Goal: Information Seeking & Learning: Check status

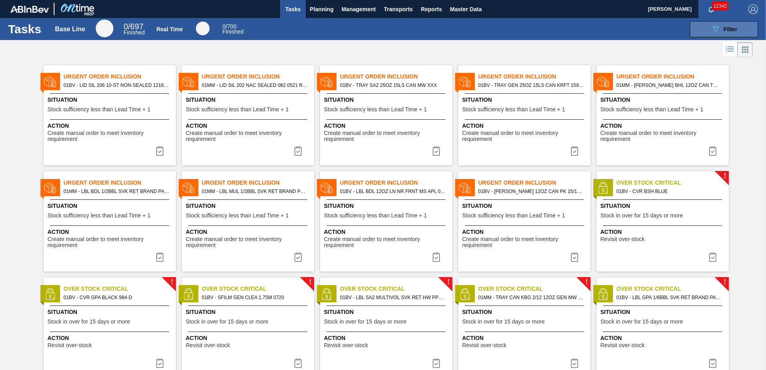
click at [721, 27] on div "089F7B8B-B2A5-4AFE-B5C0-19BA573D28AC Filter" at bounding box center [724, 29] width 26 height 10
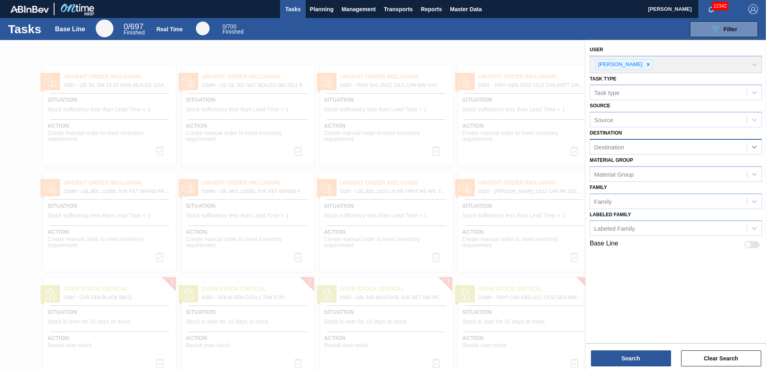
click at [756, 146] on icon at bounding box center [754, 147] width 5 height 3
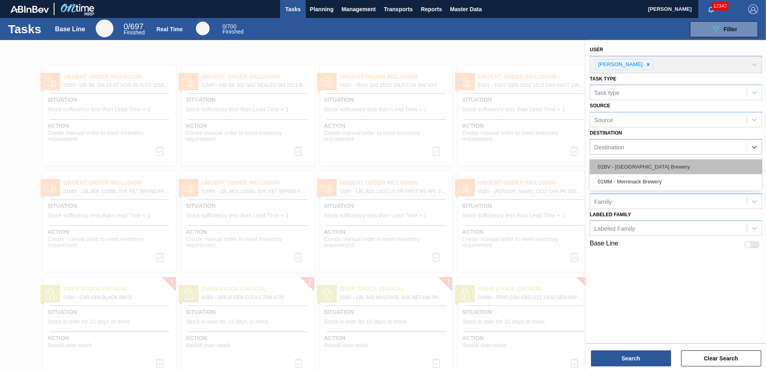
click at [663, 168] on div "01BV - Baldwinsville Brewery" at bounding box center [676, 167] width 172 height 15
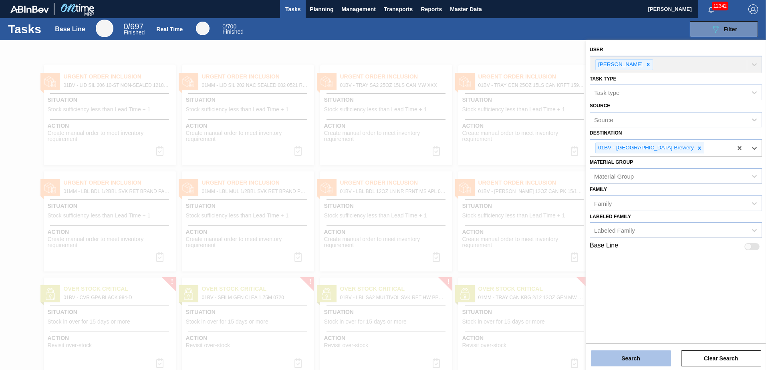
click at [629, 364] on button "Search" at bounding box center [631, 359] width 80 height 16
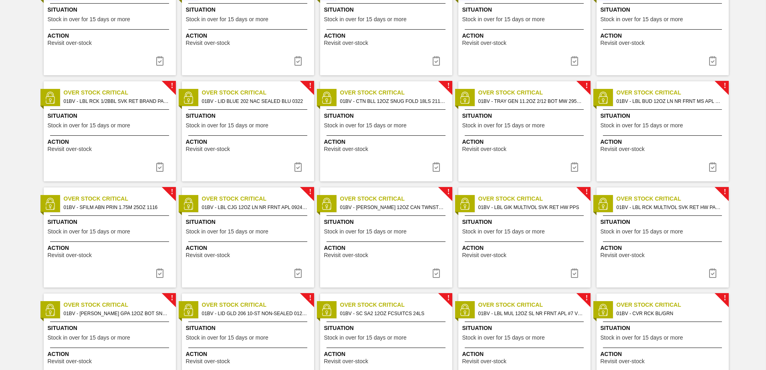
scroll to position [521, 0]
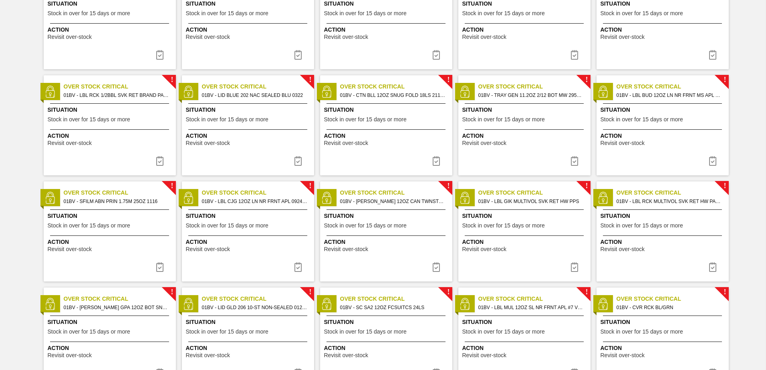
click at [378, 94] on span "01BV - CTN BLL 12OZ SNUG FOLD 18LS 2119-C" at bounding box center [393, 95] width 106 height 9
checkbox input "true"
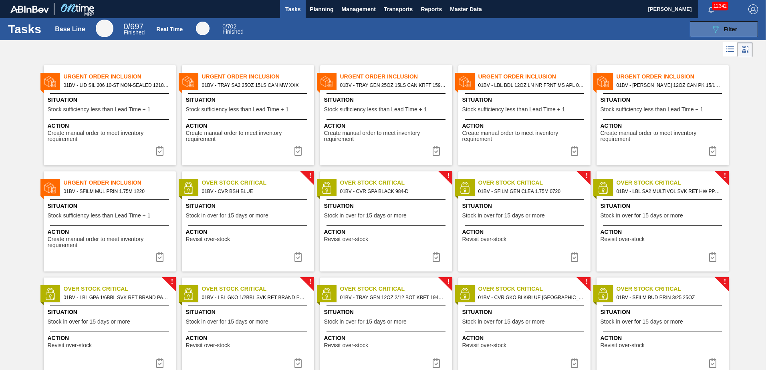
click at [722, 24] on button "089F7B8B-B2A5-4AFE-B5C0-19BA573D28AC Filter" at bounding box center [724, 29] width 68 height 16
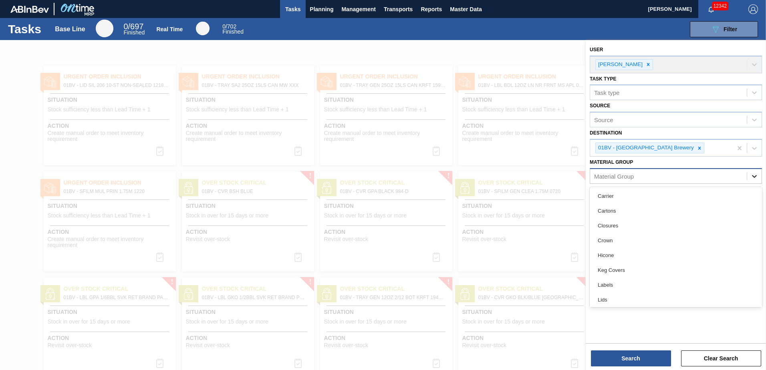
click at [756, 178] on icon at bounding box center [755, 176] width 8 height 8
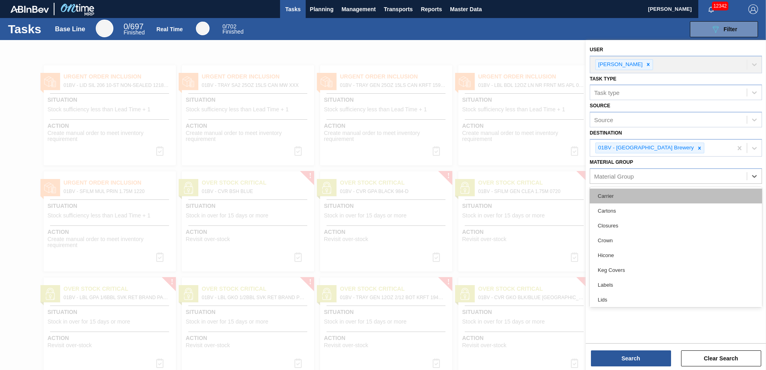
click at [617, 197] on div "Carrier" at bounding box center [676, 196] width 172 height 15
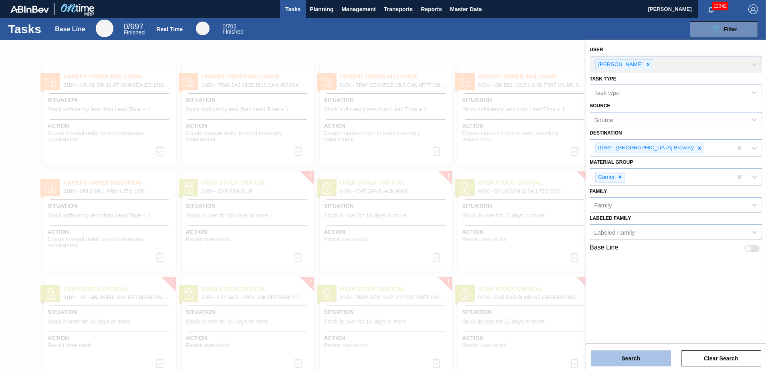
click at [624, 362] on button "Search" at bounding box center [631, 359] width 80 height 16
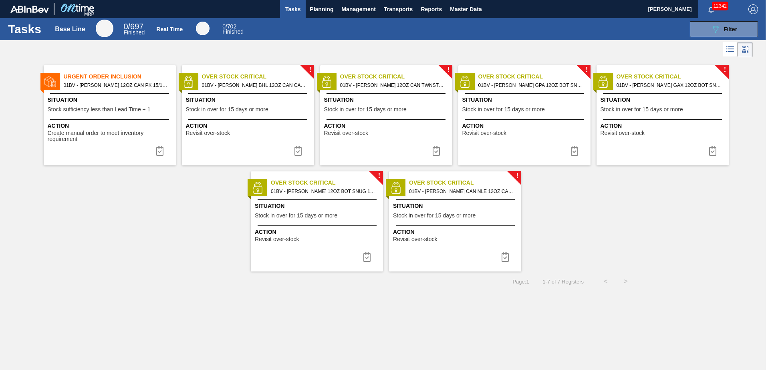
click at [226, 87] on span "01BV - CARR BHL 12OZ CAN CAN PK 15/12 CAN" at bounding box center [255, 85] width 106 height 9
click at [382, 87] on span "01BV - CARR BUD 12OZ CAN TWNSTK 36/12 CAN" at bounding box center [393, 85] width 106 height 9
click at [513, 79] on span "Over Stock Critical" at bounding box center [535, 77] width 112 height 8
click at [320, 185] on span "Over Stock Critical" at bounding box center [327, 183] width 112 height 8
click at [487, 86] on span "01BV - CARR GPA 12OZ BOT SNUG 12/12 12OZ BOT SPOT UV" at bounding box center [532, 85] width 106 height 9
